Goal: Information Seeking & Learning: Find specific page/section

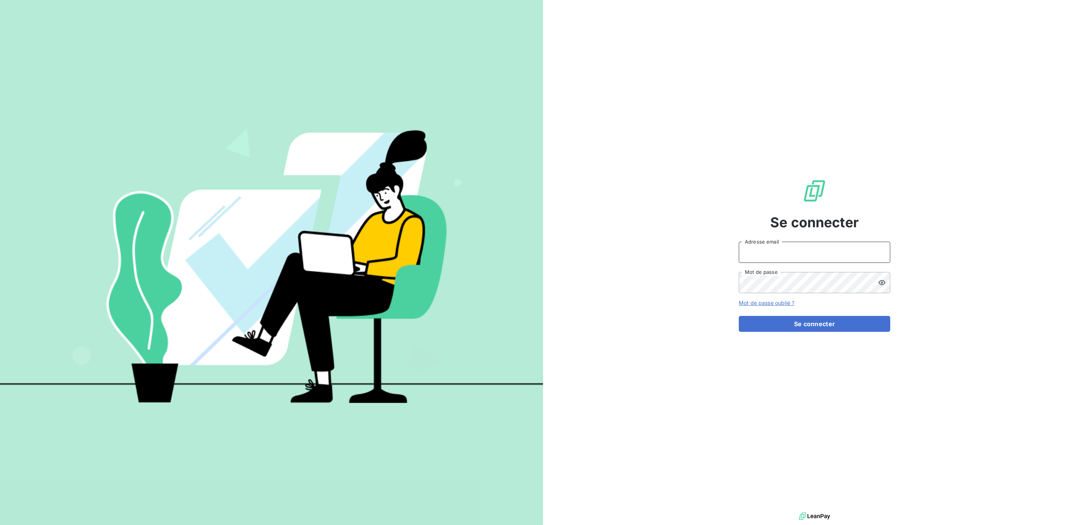
click at [828, 254] on input "Adresse email" at bounding box center [814, 252] width 151 height 21
type input "[PERSON_NAME][EMAIL_ADDRESS][DOMAIN_NAME]"
click at [739, 316] on button "Se connecter" at bounding box center [814, 324] width 151 height 16
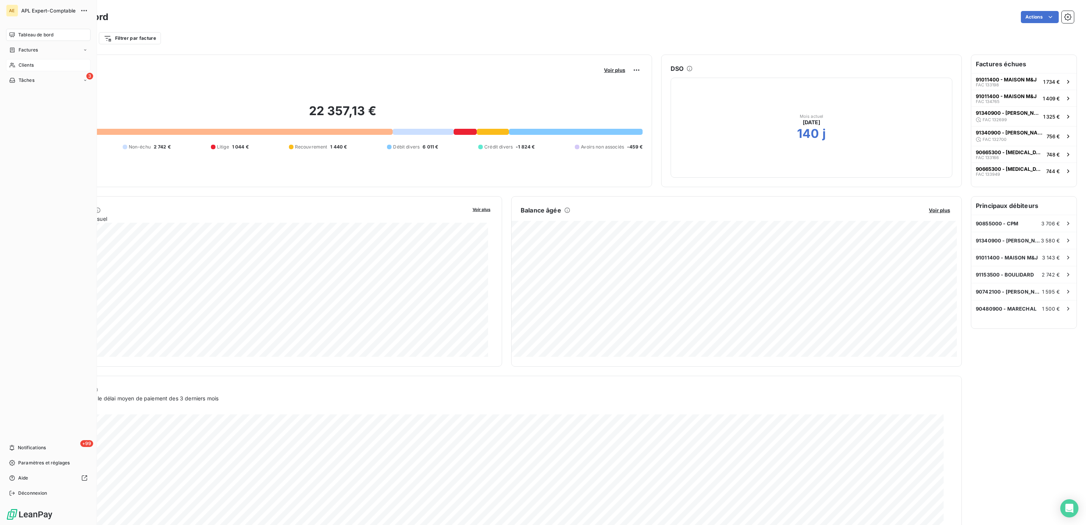
click at [26, 62] on span "Clients" at bounding box center [26, 65] width 15 height 7
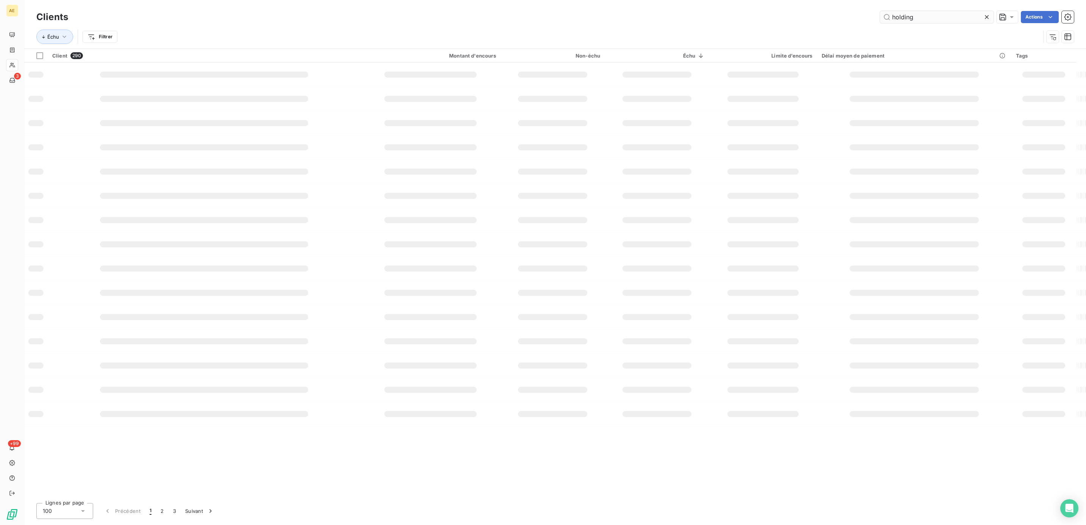
type input "holding"
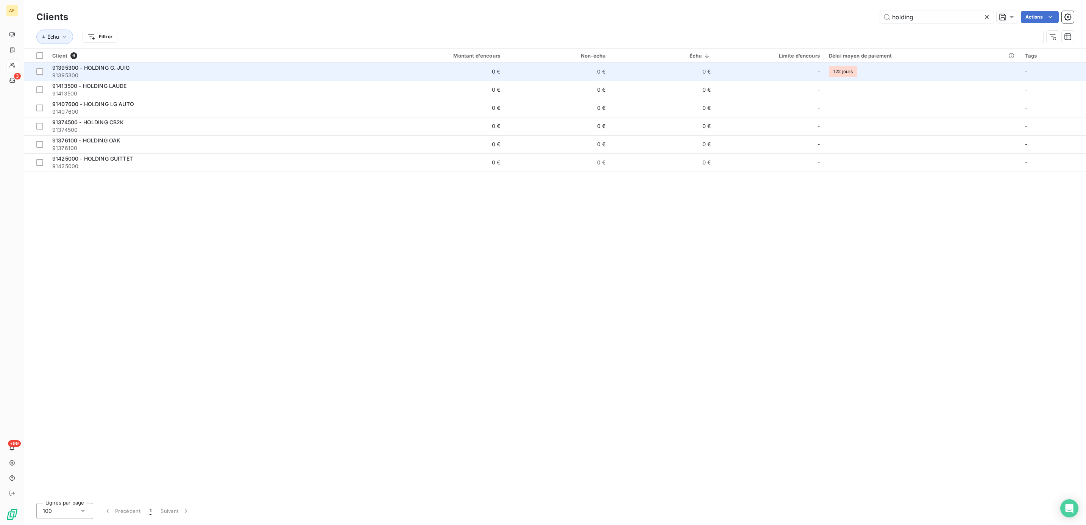
click at [99, 67] on span "91395300 - HOLDING G. JUIG" at bounding box center [90, 67] width 77 height 6
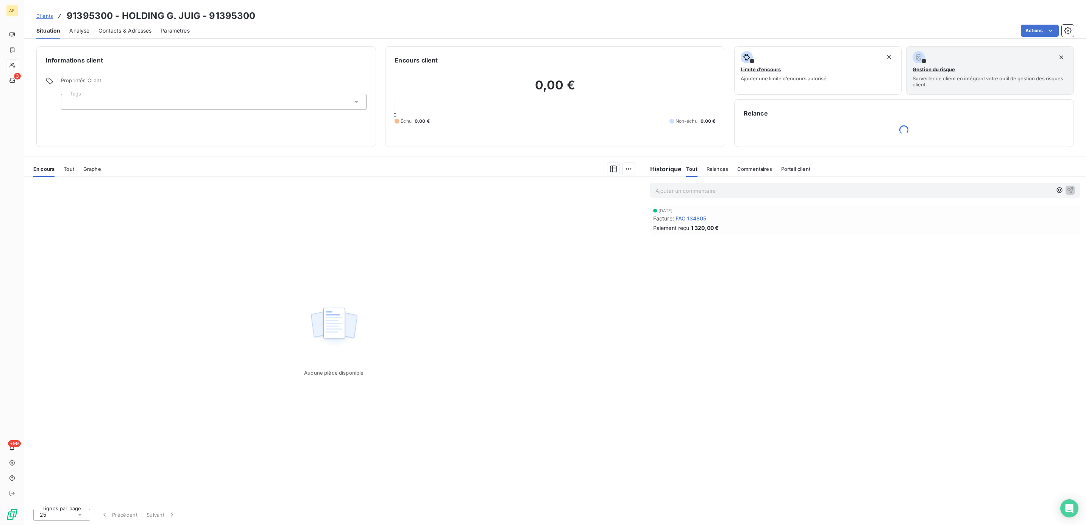
click at [694, 218] on span "FAC 134805" at bounding box center [690, 218] width 31 height 8
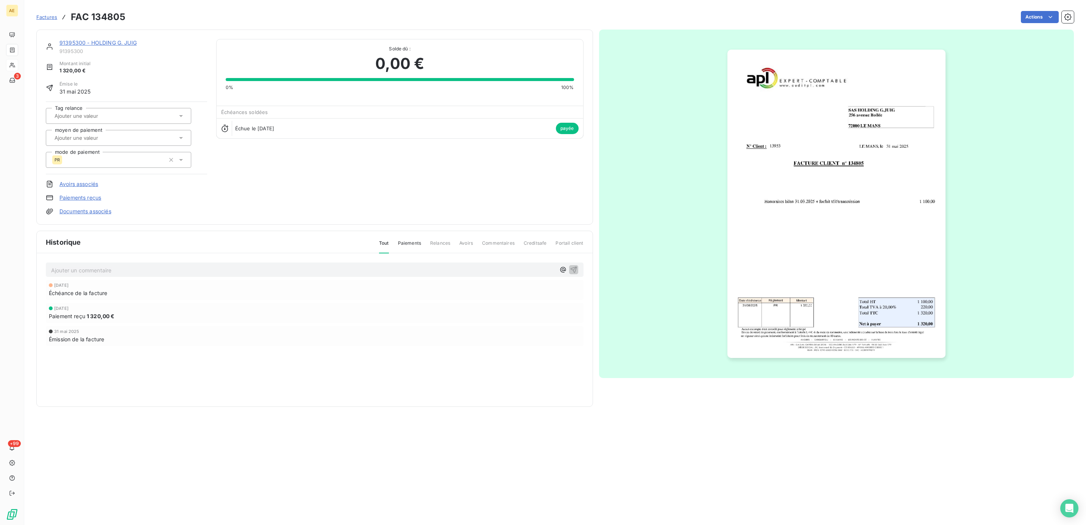
click at [759, 305] on img "button" at bounding box center [836, 204] width 218 height 308
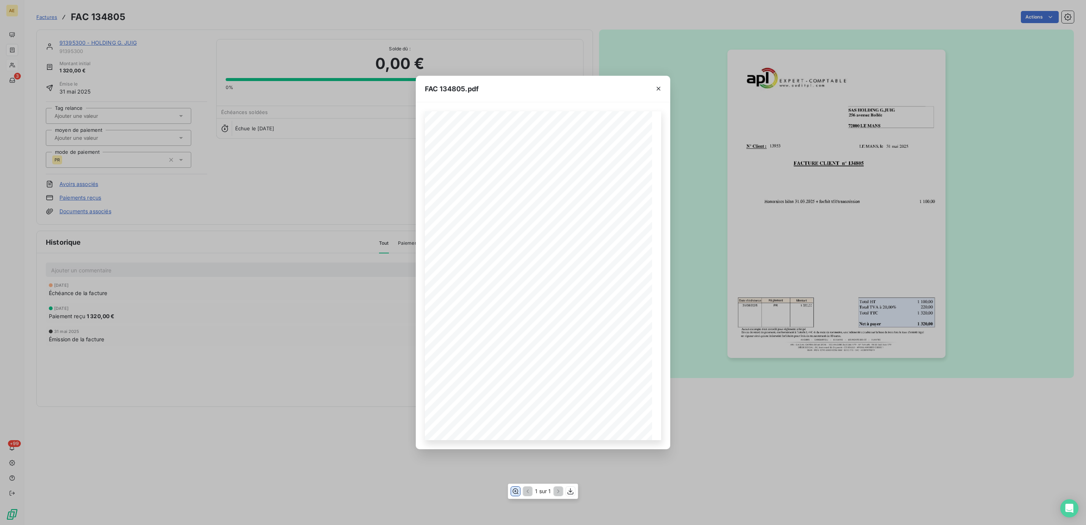
click at [513, 491] on icon "button" at bounding box center [516, 491] width 8 height 8
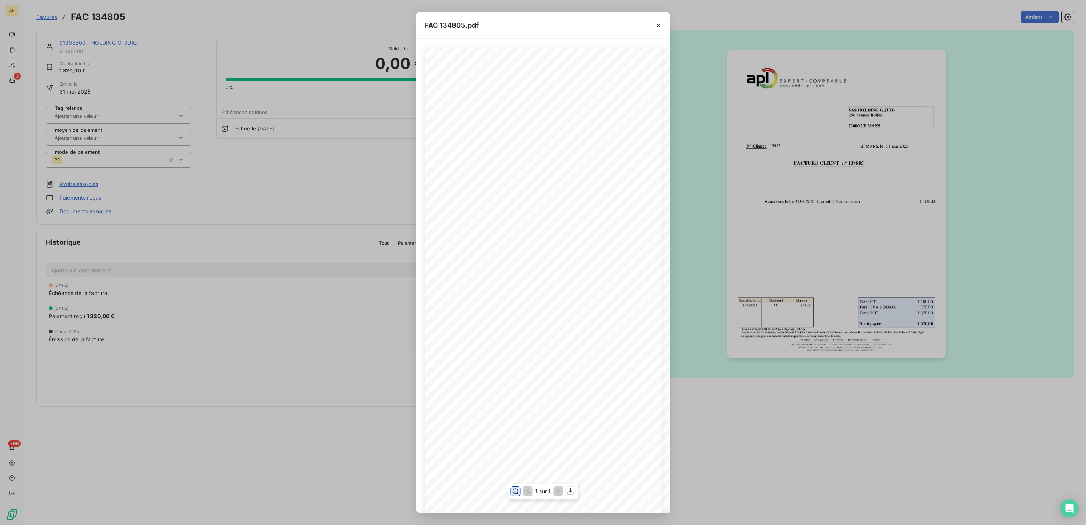
click at [513, 491] on icon "button" at bounding box center [516, 491] width 8 height 8
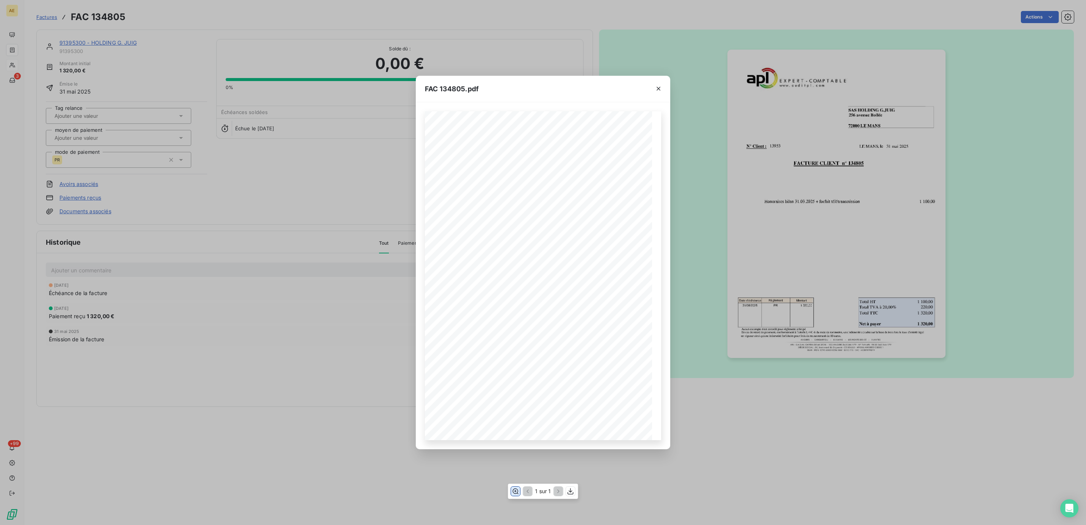
click at [516, 492] on icon "button" at bounding box center [516, 491] width 8 height 8
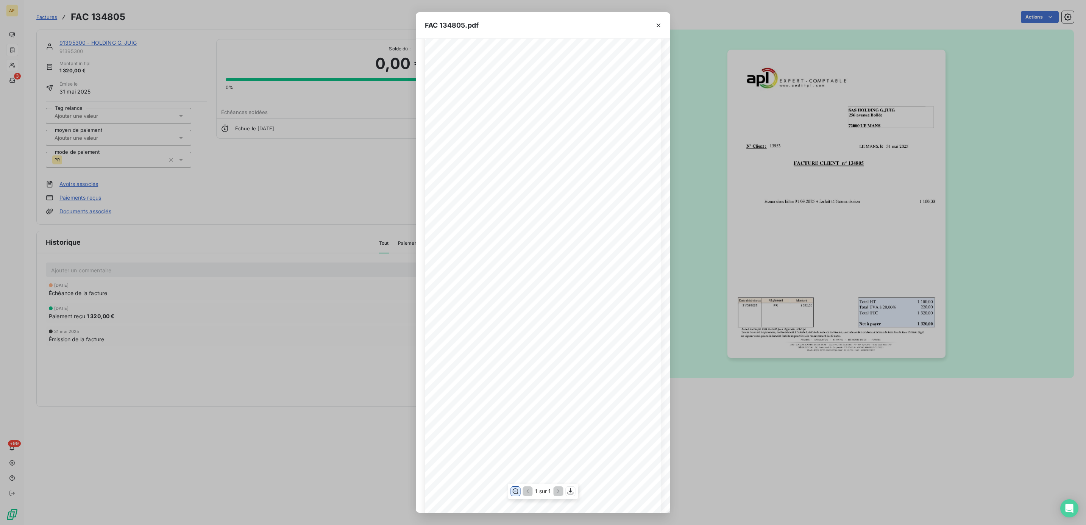
scroll to position [44, 0]
click at [569, 493] on icon "button" at bounding box center [571, 491] width 6 height 6
click at [1037, 166] on div "FAC 134805.pdf FACTURE CLIENT n° 134805 SAS HOLDING G.JUIG [STREET_ADDRESS][GEO…" at bounding box center [543, 262] width 1086 height 525
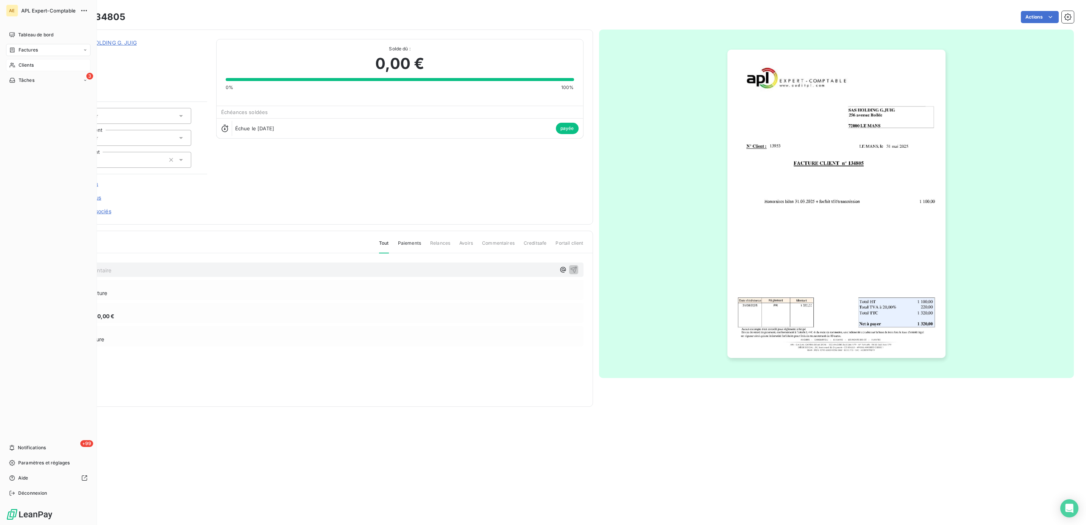
click at [29, 64] on span "Clients" at bounding box center [26, 65] width 15 height 7
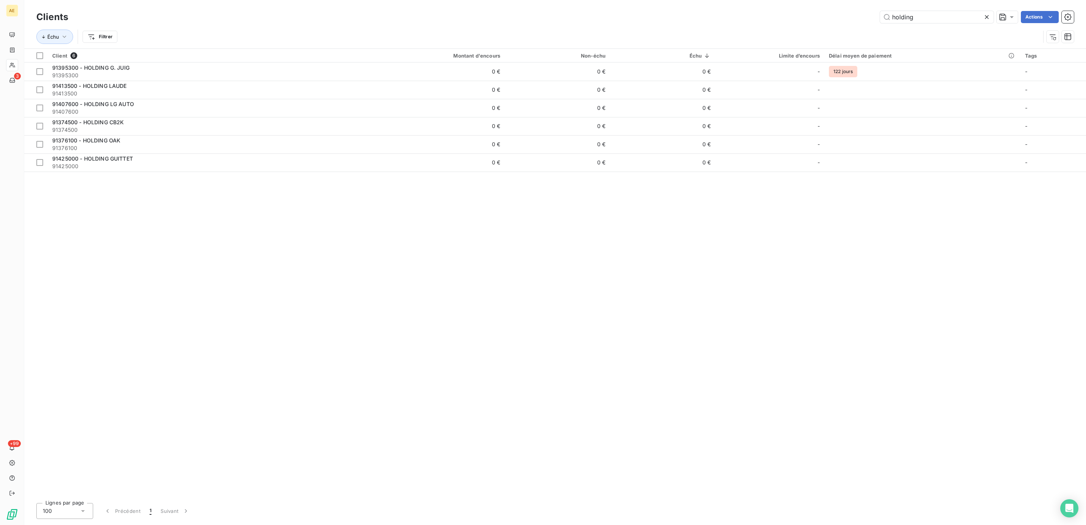
drag, startPoint x: 881, startPoint y: 15, endPoint x: 839, endPoint y: 14, distance: 42.1
click at [839, 14] on div "holding Actions" at bounding box center [575, 17] width 997 height 12
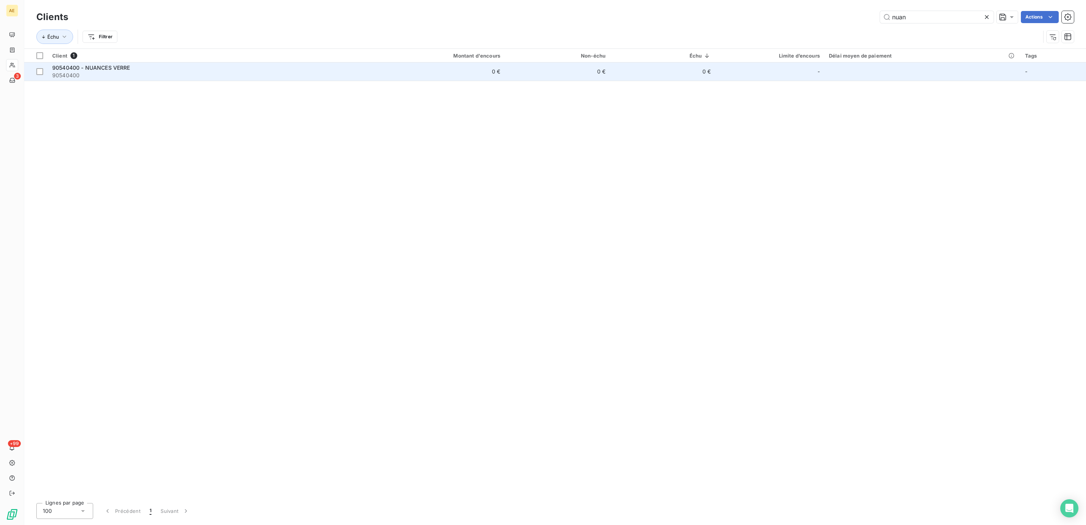
type input "nuan"
click at [302, 73] on span "90540400" at bounding box center [205, 76] width 307 height 8
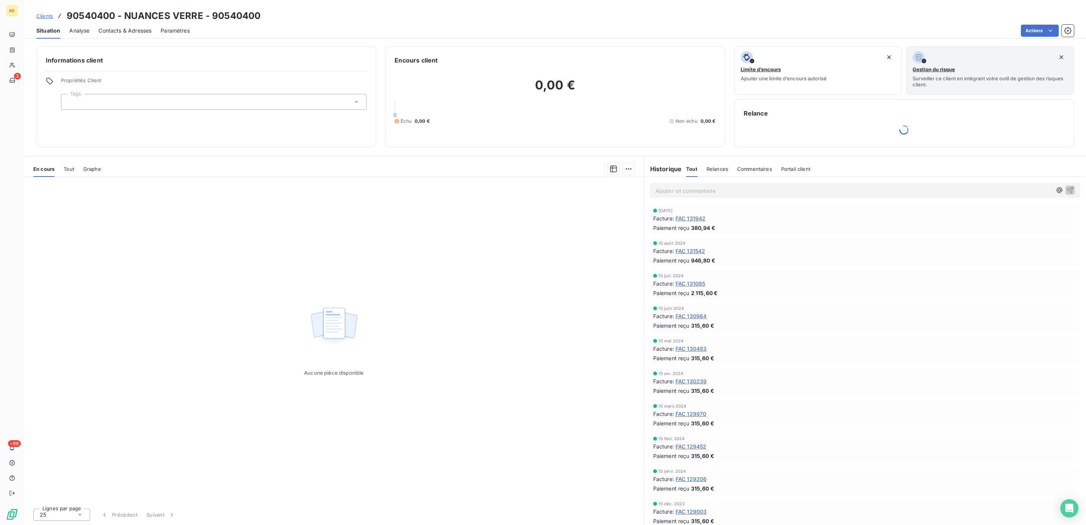
click at [704, 218] on span "FAC 131942" at bounding box center [690, 218] width 30 height 8
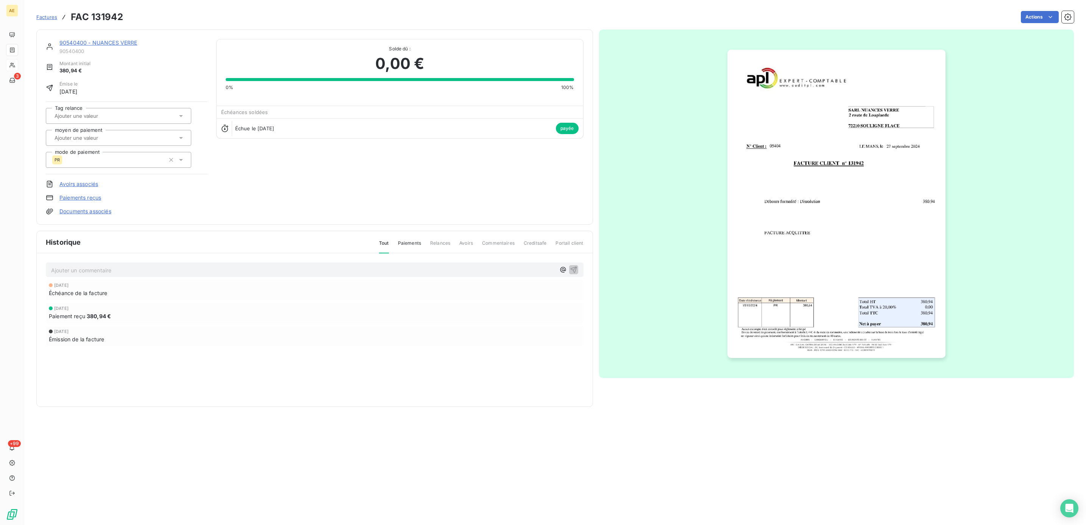
click at [824, 313] on img "button" at bounding box center [836, 204] width 218 height 308
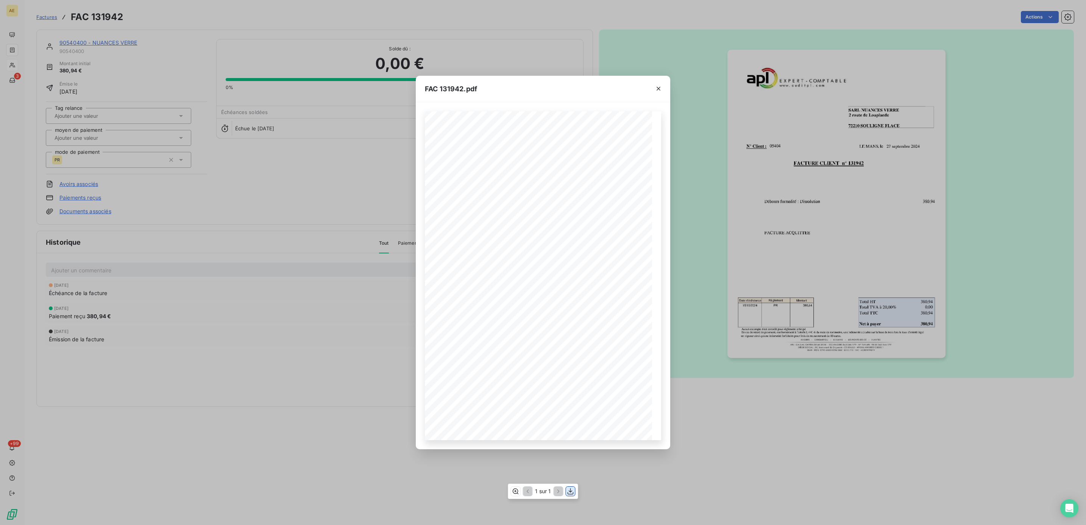
click at [568, 491] on icon "button" at bounding box center [571, 491] width 8 height 8
click at [658, 90] on icon "button" at bounding box center [659, 89] width 8 height 8
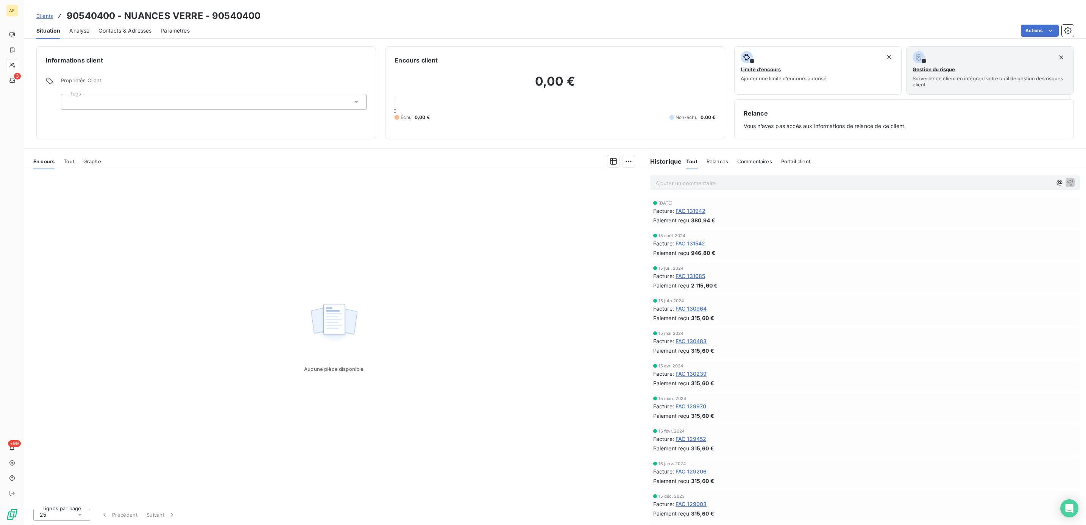
click at [696, 242] on span "FAC 131542" at bounding box center [690, 243] width 30 height 8
drag, startPoint x: 28, startPoint y: 67, endPoint x: 55, endPoint y: 73, distance: 27.0
click at [28, 67] on span "Clients" at bounding box center [26, 65] width 15 height 7
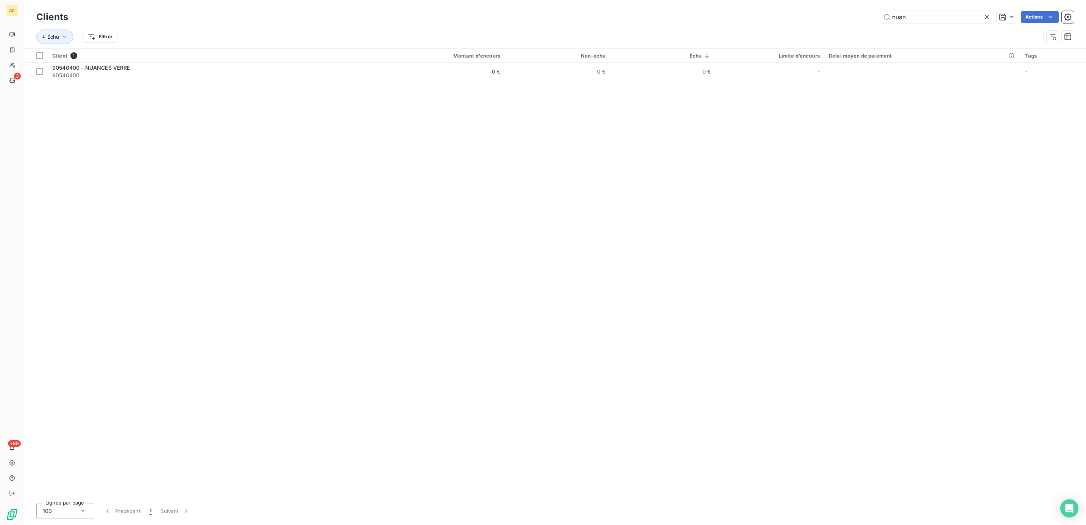
drag, startPoint x: 917, startPoint y: 18, endPoint x: 849, endPoint y: 25, distance: 68.9
click at [849, 18] on div "nuan Actions" at bounding box center [575, 17] width 997 height 12
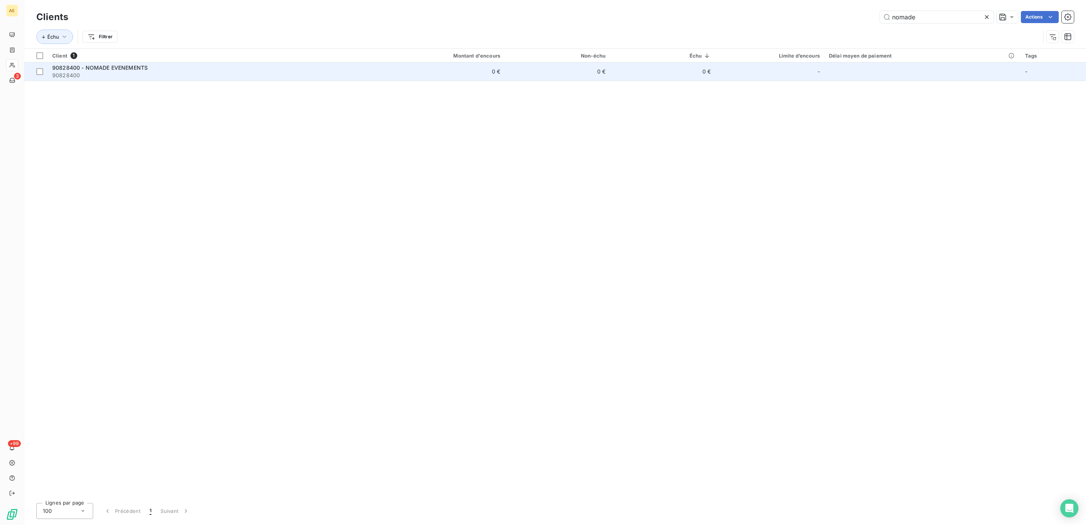
type input "nomade"
click at [120, 67] on span "90828400 - NOMADE EVENEMENTS" at bounding box center [99, 67] width 95 height 6
